Goal: Information Seeking & Learning: Learn about a topic

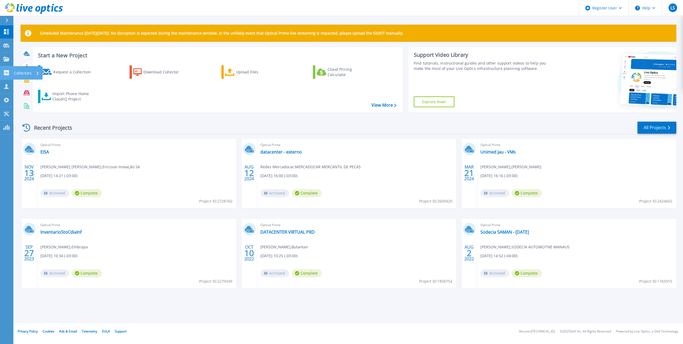
click at [29, 73] on p "Collectors" at bounding box center [23, 73] width 18 height 14
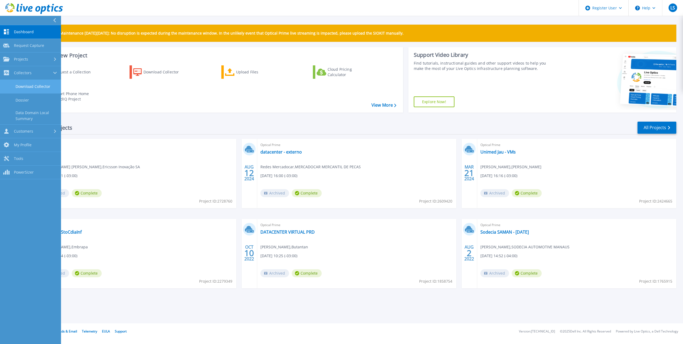
click at [31, 84] on link "Download Collector" at bounding box center [30, 87] width 61 height 14
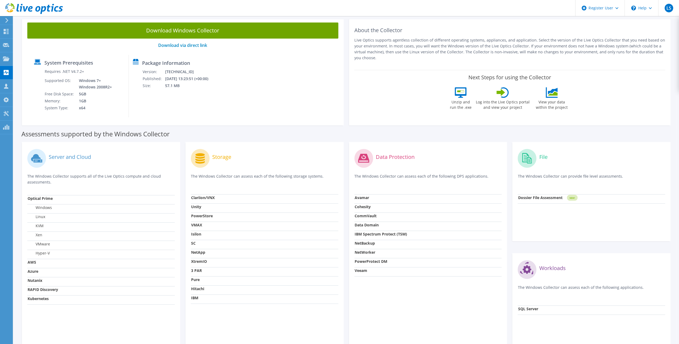
scroll to position [54, 0]
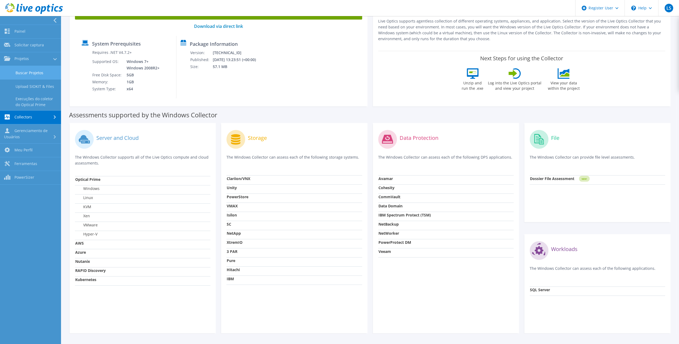
click at [29, 68] on link "Buscar Projetos" at bounding box center [30, 73] width 61 height 14
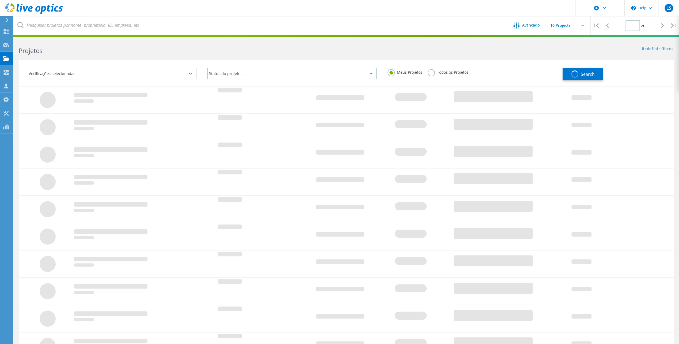
type input "1"
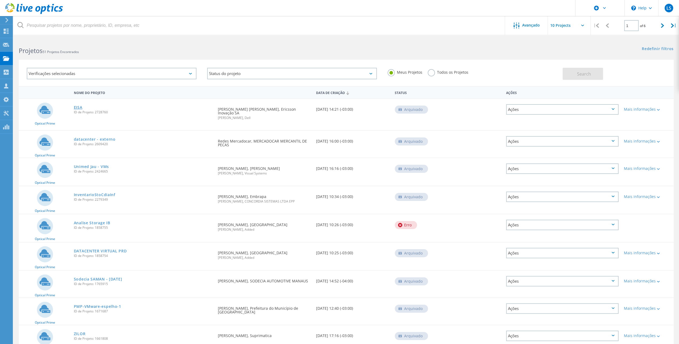
click at [77, 109] on link "EISA" at bounding box center [78, 107] width 9 height 4
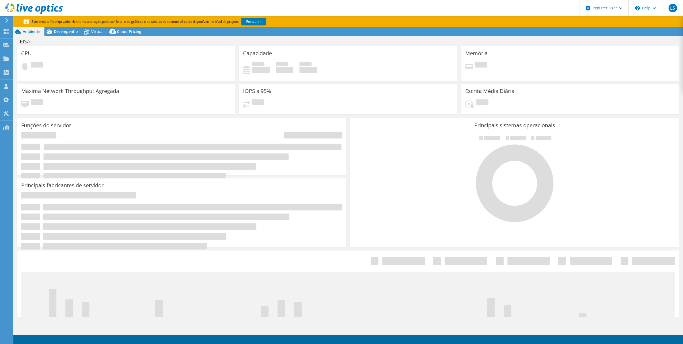
select select "USD"
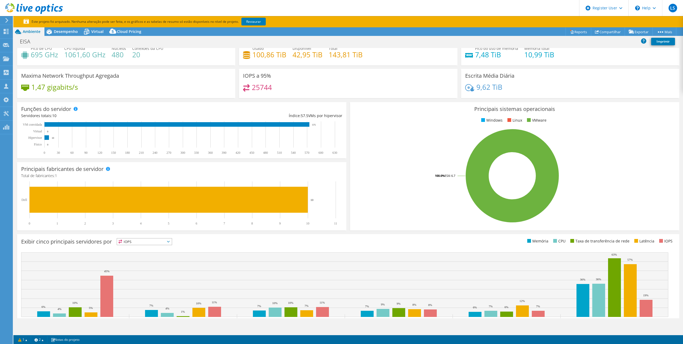
scroll to position [41, 0]
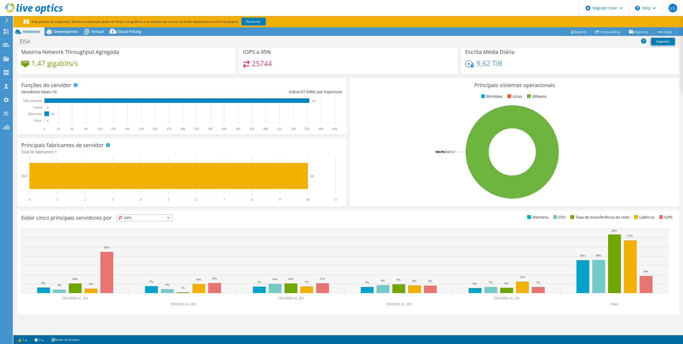
click at [135, 219] on span "IOPS" at bounding box center [144, 217] width 55 height 6
click at [136, 240] on li "CPU" at bounding box center [144, 239] width 55 height 7
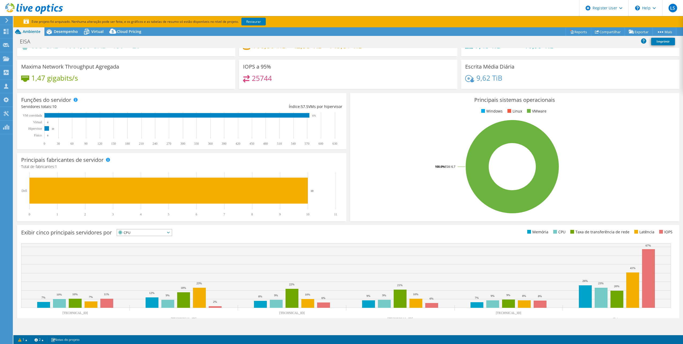
scroll to position [0, 0]
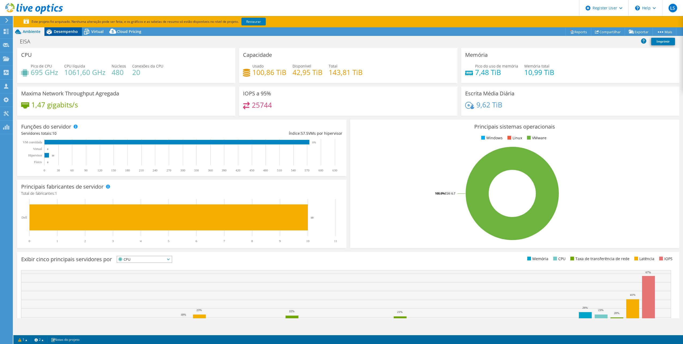
click at [69, 29] on span "Desempenho" at bounding box center [66, 31] width 24 height 5
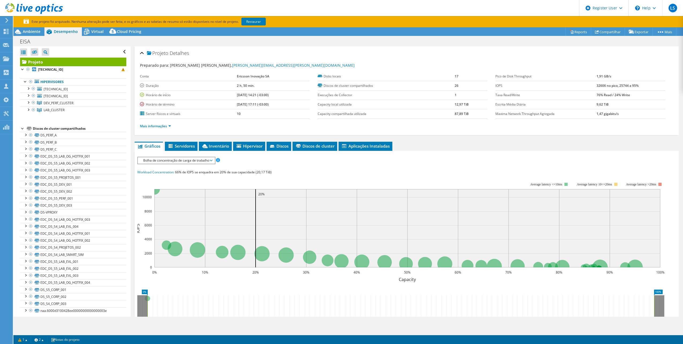
click at [186, 161] on span "Bolha de concentração de carga de trabalho" at bounding box center [175, 160] width 71 height 6
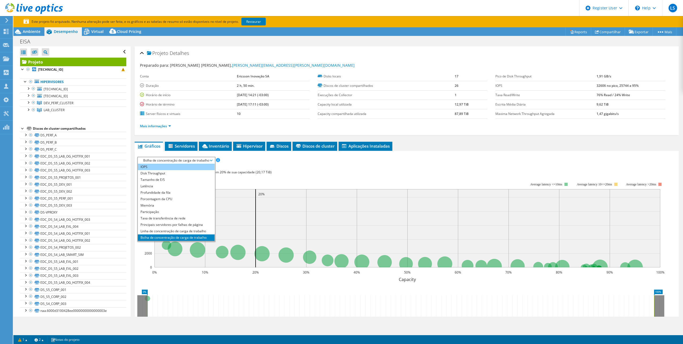
click at [167, 164] on li "IOPS" at bounding box center [176, 166] width 77 height 6
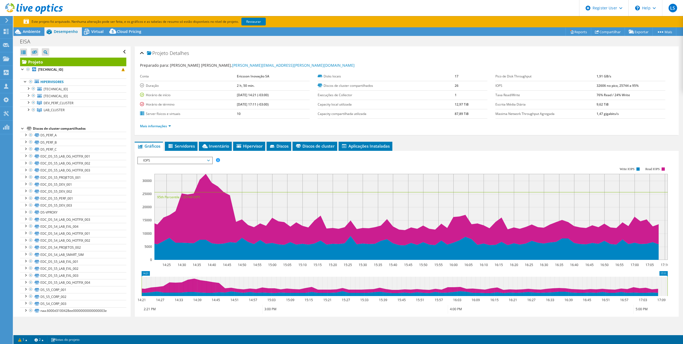
click at [163, 158] on span "IOPS" at bounding box center [174, 160] width 69 height 6
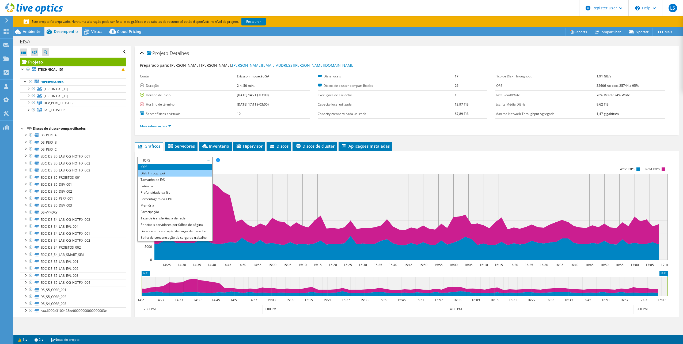
click at [169, 172] on li "Disk Throughput" at bounding box center [175, 173] width 74 height 6
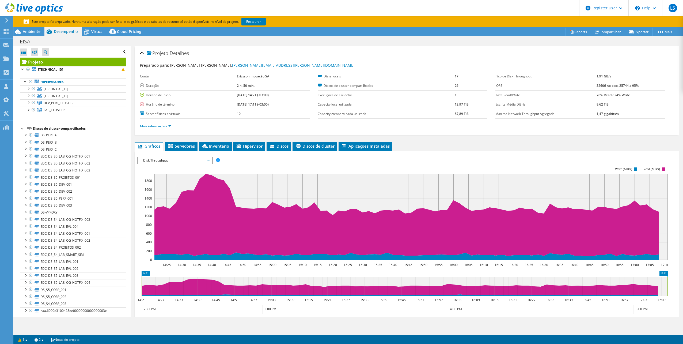
click at [173, 161] on span "Disk Throughput" at bounding box center [174, 160] width 69 height 6
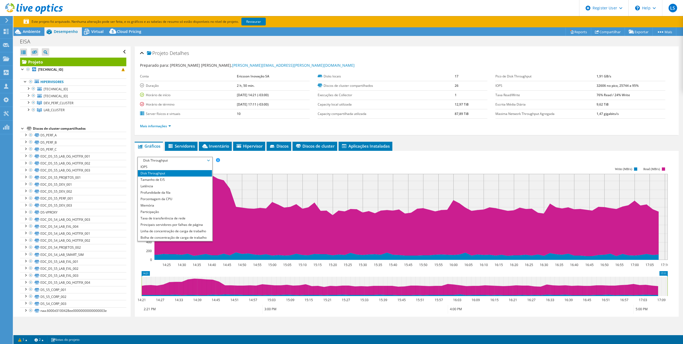
click at [301, 160] on rect at bounding box center [402, 213] width 530 height 107
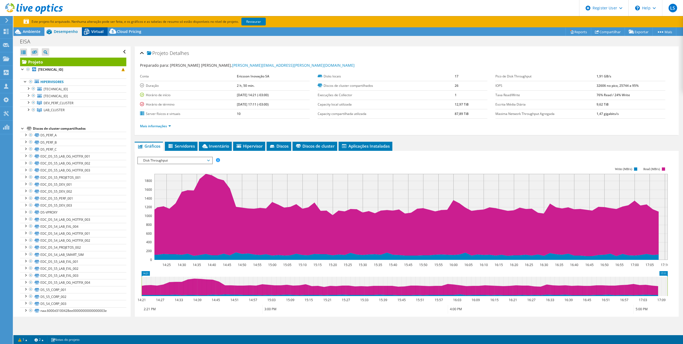
click at [92, 34] on div "Virtual" at bounding box center [95, 31] width 26 height 9
